Goal: Information Seeking & Learning: Learn about a topic

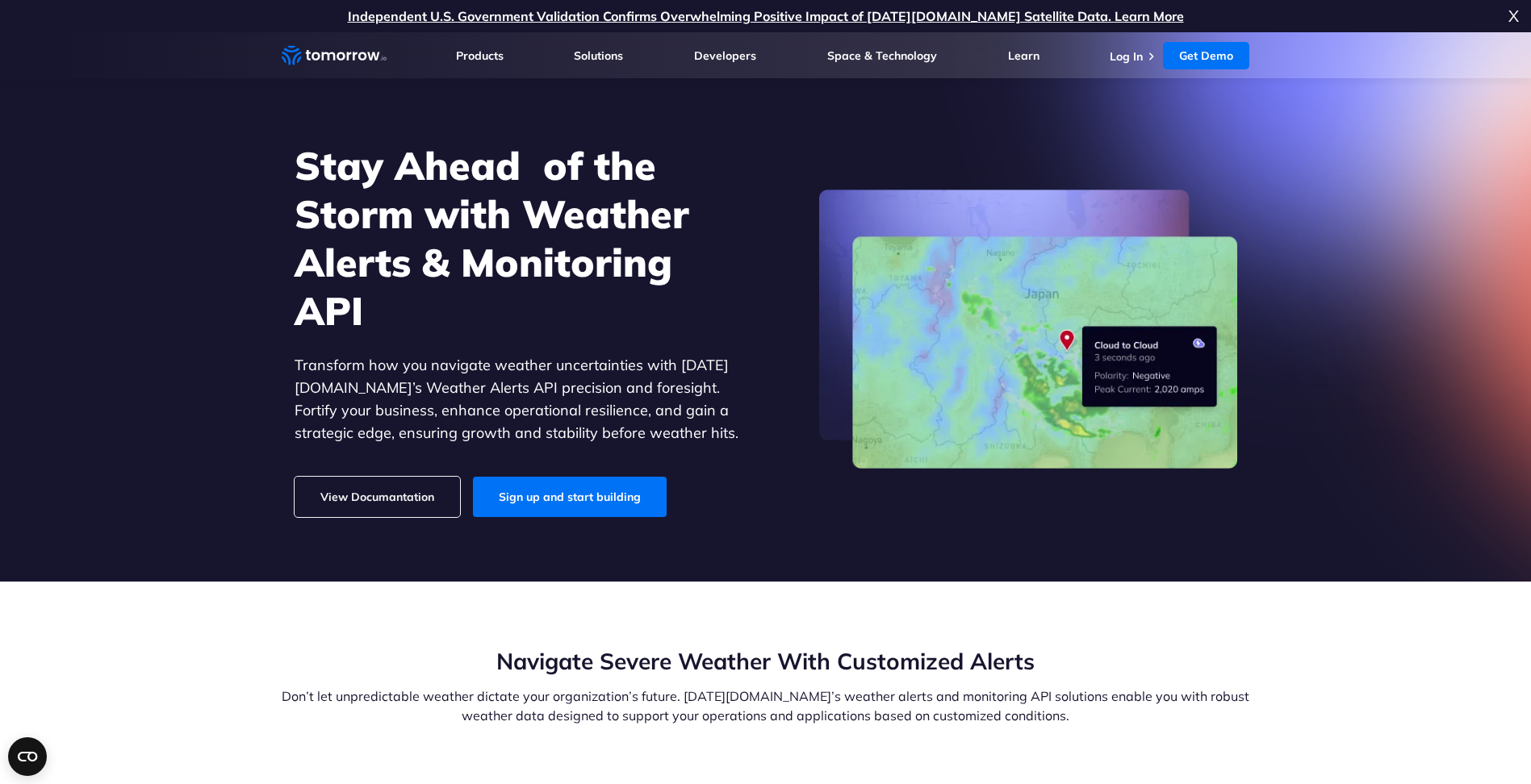
drag, startPoint x: 0, startPoint y: 0, endPoint x: 484, endPoint y: 179, distance: 516.0
click at [484, 182] on h1 "Stay Ahead  of the Storm with Weather Alerts & Monitoring API" at bounding box center [516, 238] width 444 height 194
click at [484, 174] on h1 "Stay Ahead  of the Storm with Weather Alerts & Monitoring API" at bounding box center [516, 238] width 444 height 194
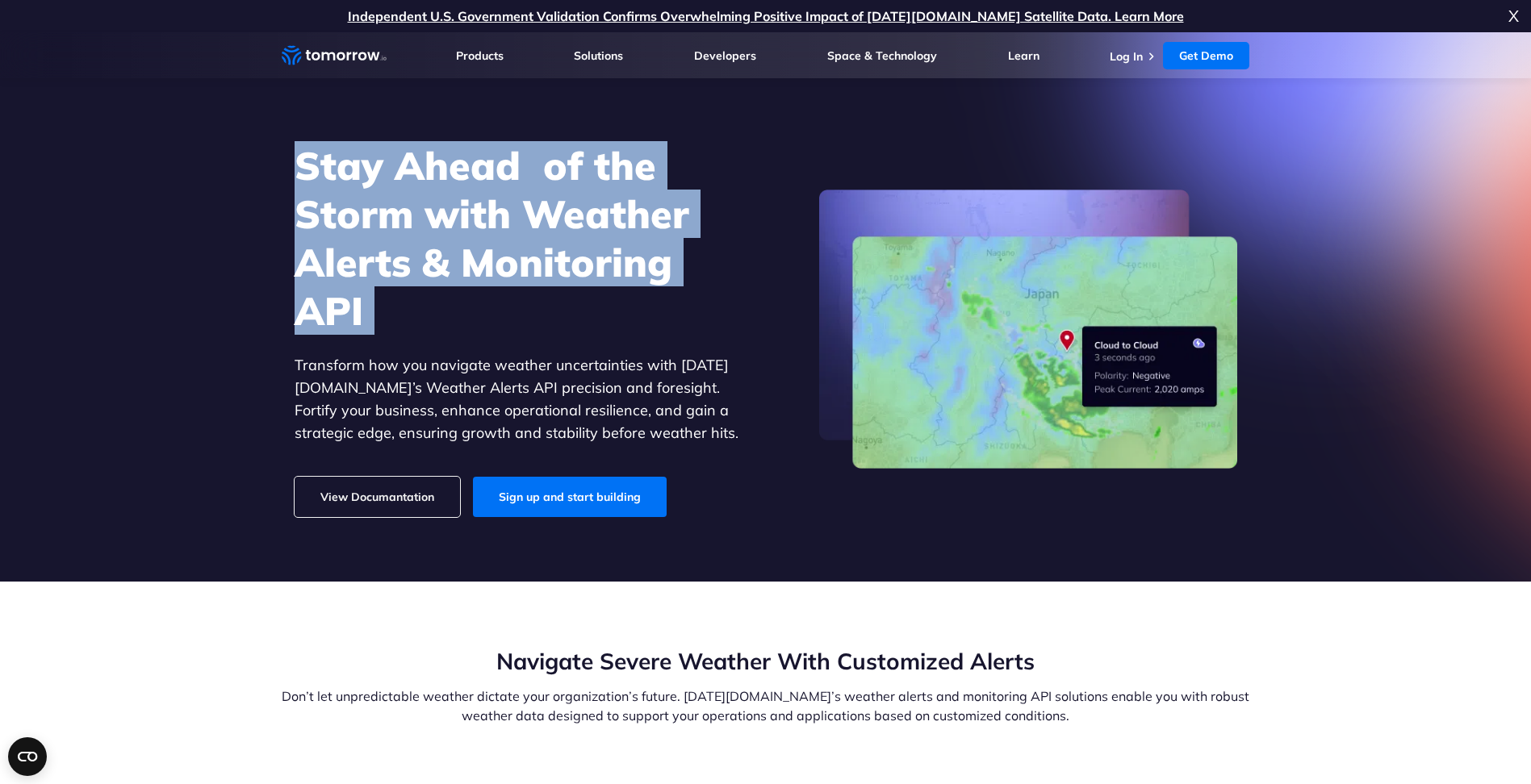
click at [484, 174] on h1 "Stay Ahead  of the Storm with Weather Alerts & Monitoring API" at bounding box center [516, 238] width 444 height 194
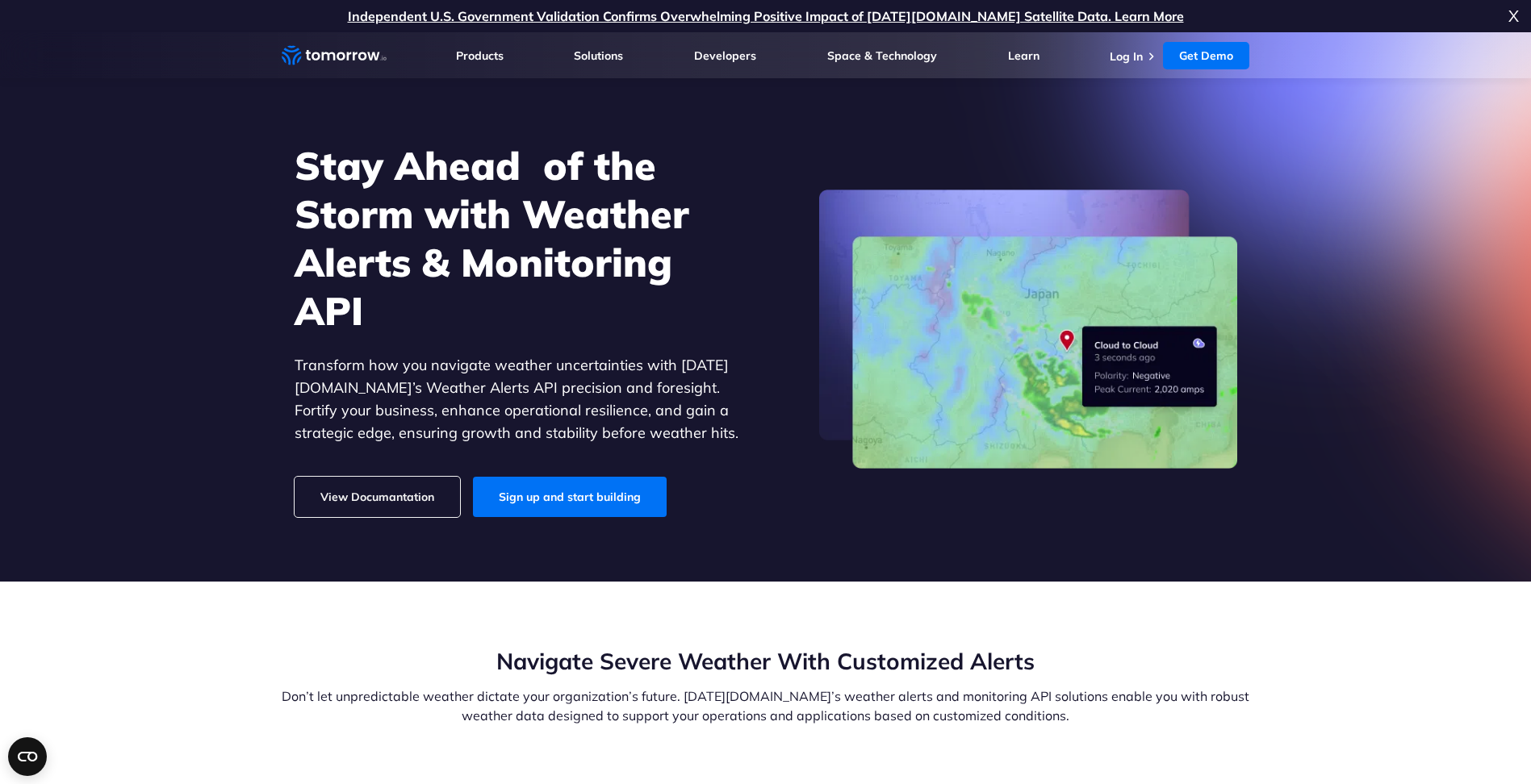
click at [484, 174] on h1 "Stay Ahead  of the Storm with Weather Alerts & Monitoring API" at bounding box center [516, 238] width 444 height 194
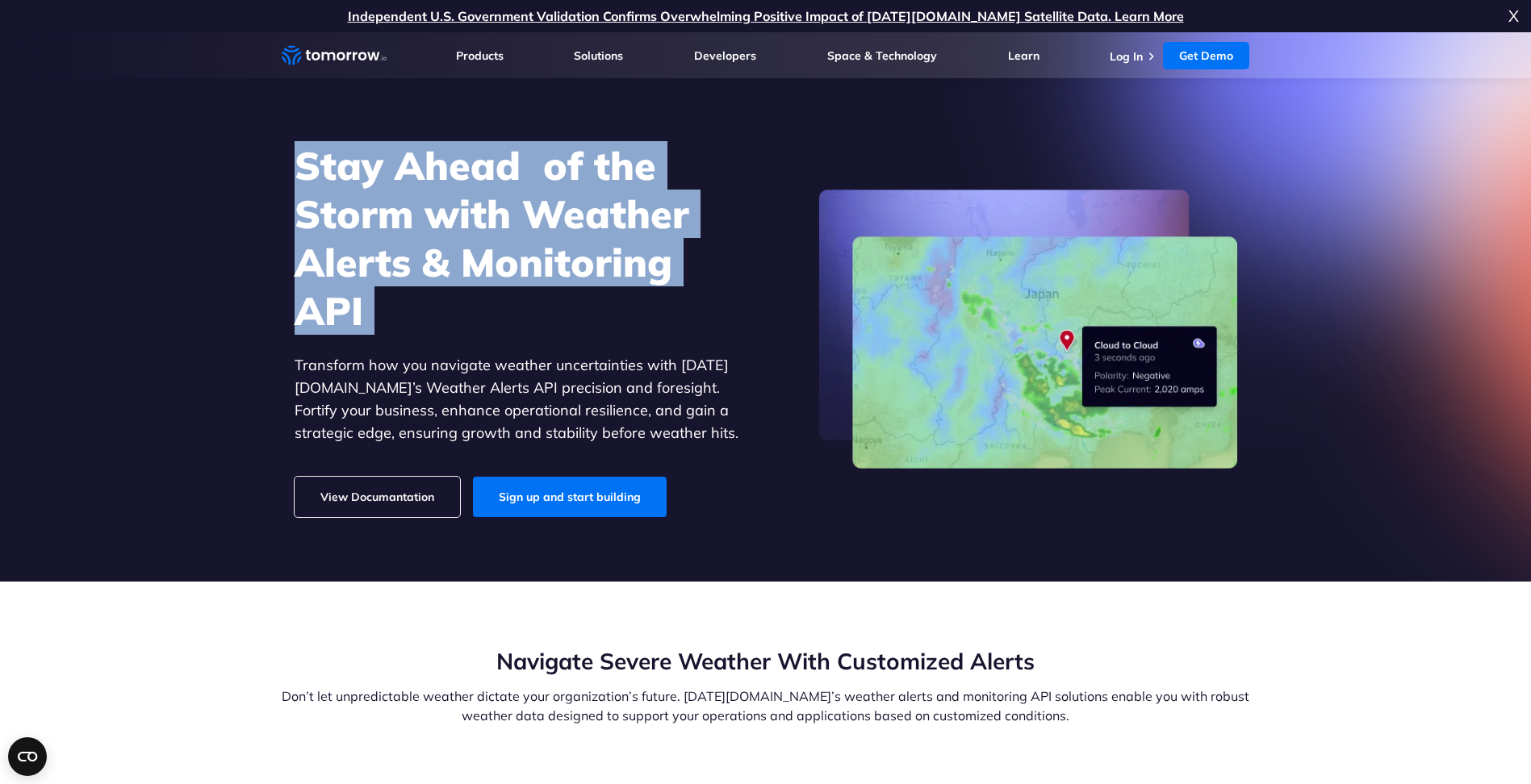
click at [484, 174] on h1 "Stay Ahead  of the Storm with Weather Alerts & Monitoring API" at bounding box center [516, 238] width 444 height 194
